Goal: Task Accomplishment & Management: Manage account settings

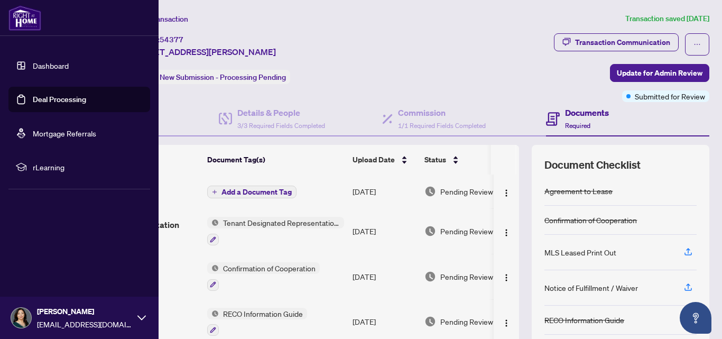
click at [44, 65] on link "Dashboard" at bounding box center [51, 66] width 36 height 10
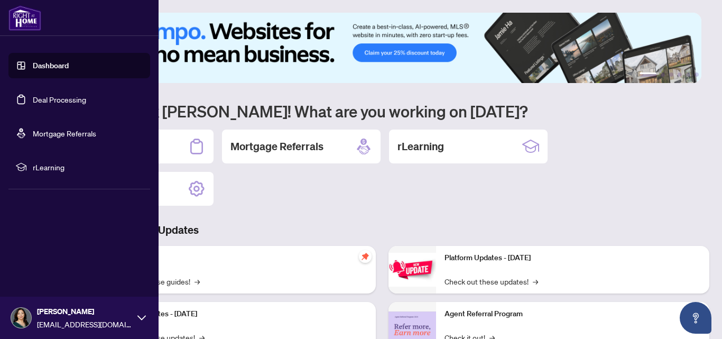
click at [50, 99] on link "Deal Processing" at bounding box center [59, 100] width 53 height 10
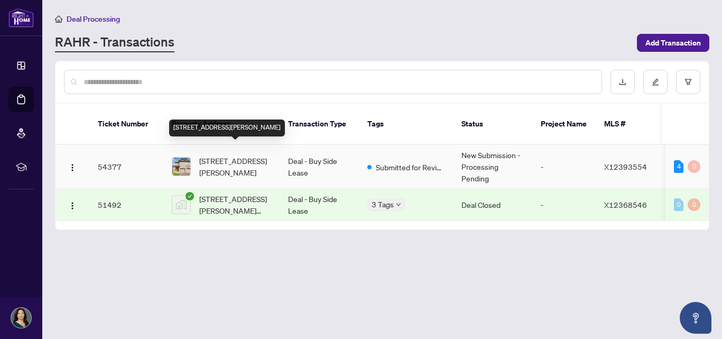
click at [244, 155] on span "[STREET_ADDRESS][PERSON_NAME]" at bounding box center [235, 166] width 72 height 23
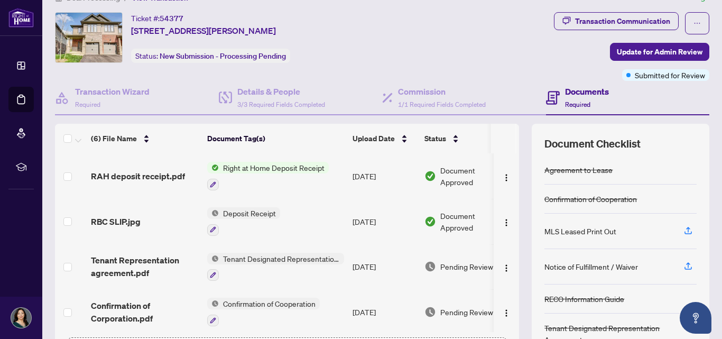
scroll to position [16, 0]
